Goal: Communication & Community: Share content

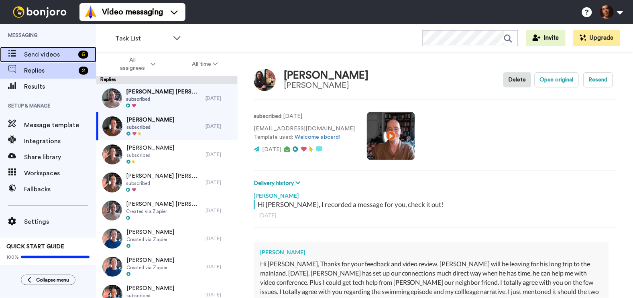
click at [49, 56] on span "Send videos" at bounding box center [49, 55] width 51 height 10
